Goal: Information Seeking & Learning: Learn about a topic

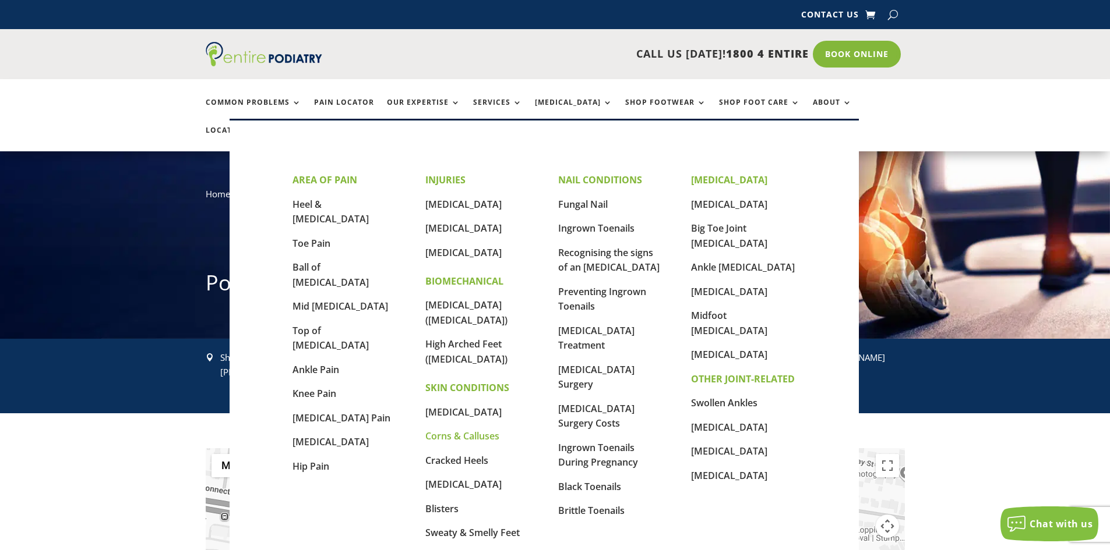
click at [466, 430] on link "Corns & Calluses" at bounding box center [462, 436] width 74 height 13
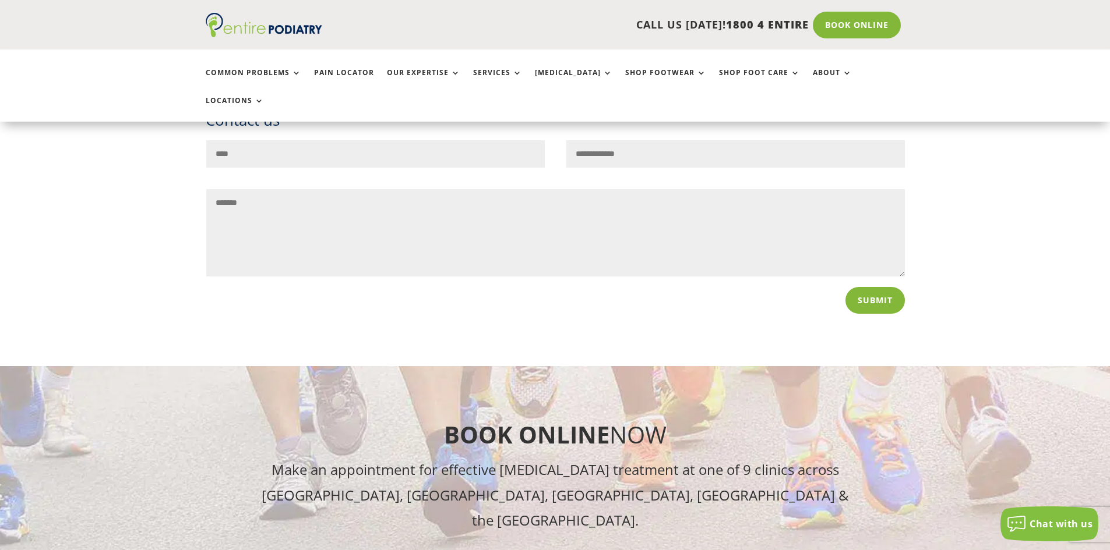
scroll to position [3699, 0]
